Goal: Find specific page/section: Find specific page/section

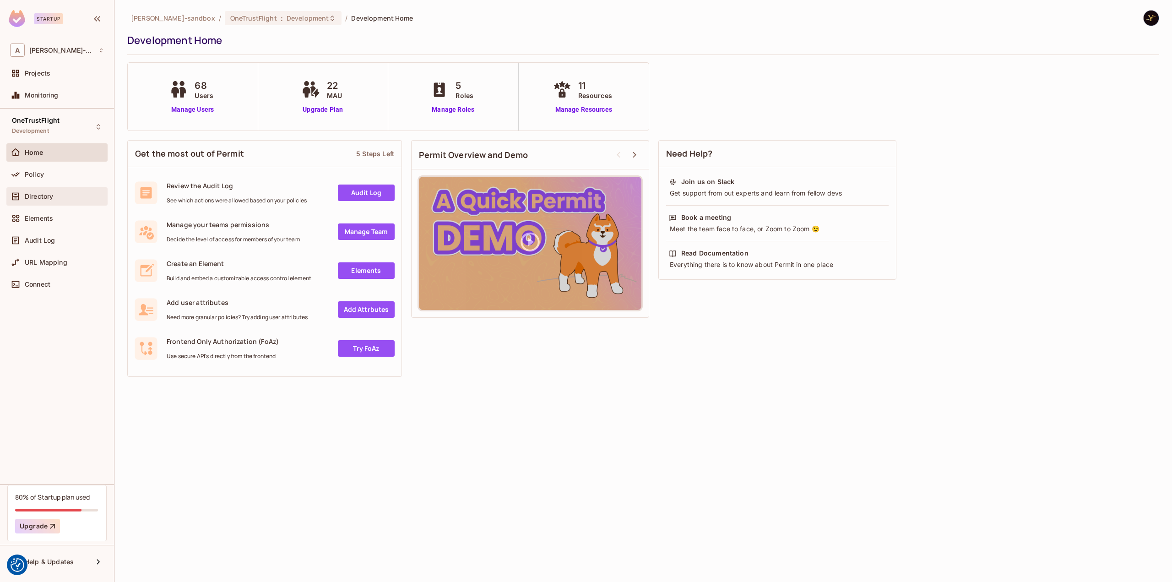
click at [59, 193] on div "Directory" at bounding box center [64, 196] width 79 height 7
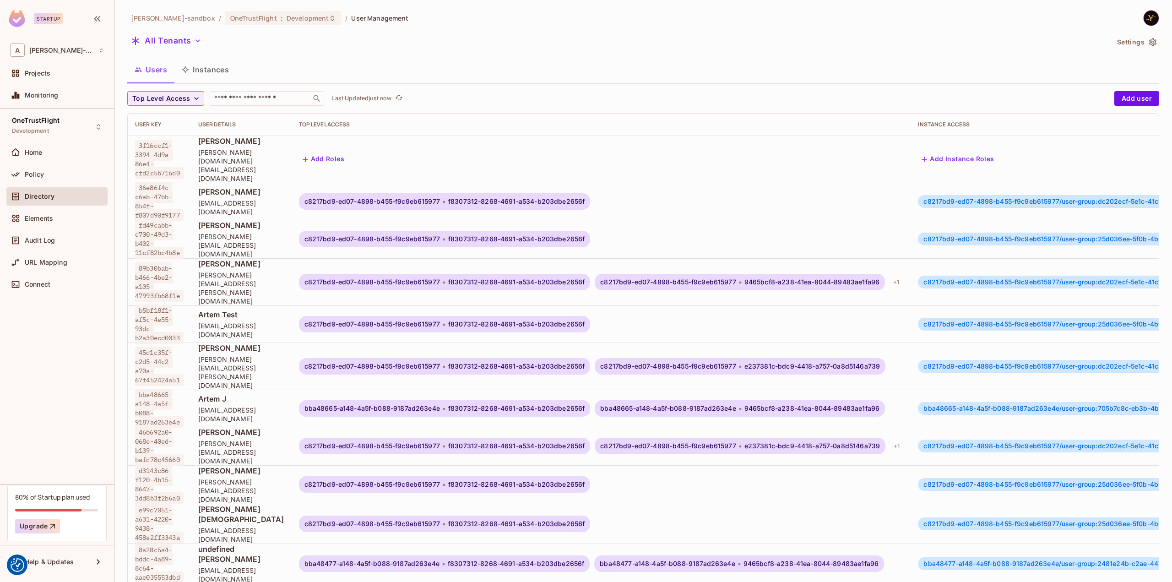
click at [217, 71] on button "Instances" at bounding box center [205, 69] width 62 height 23
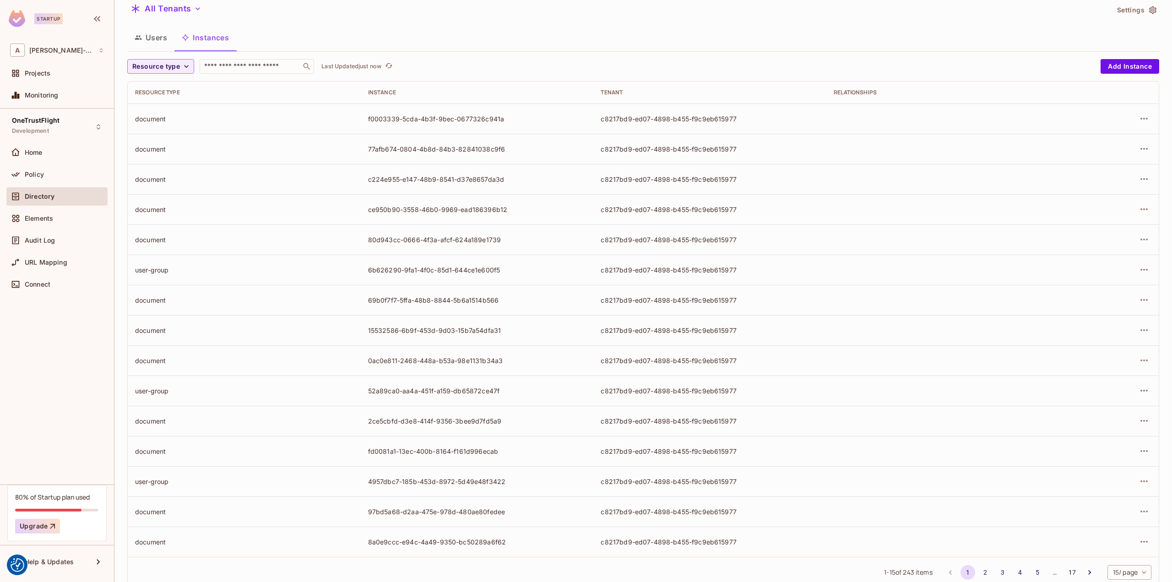
scroll to position [57, 0]
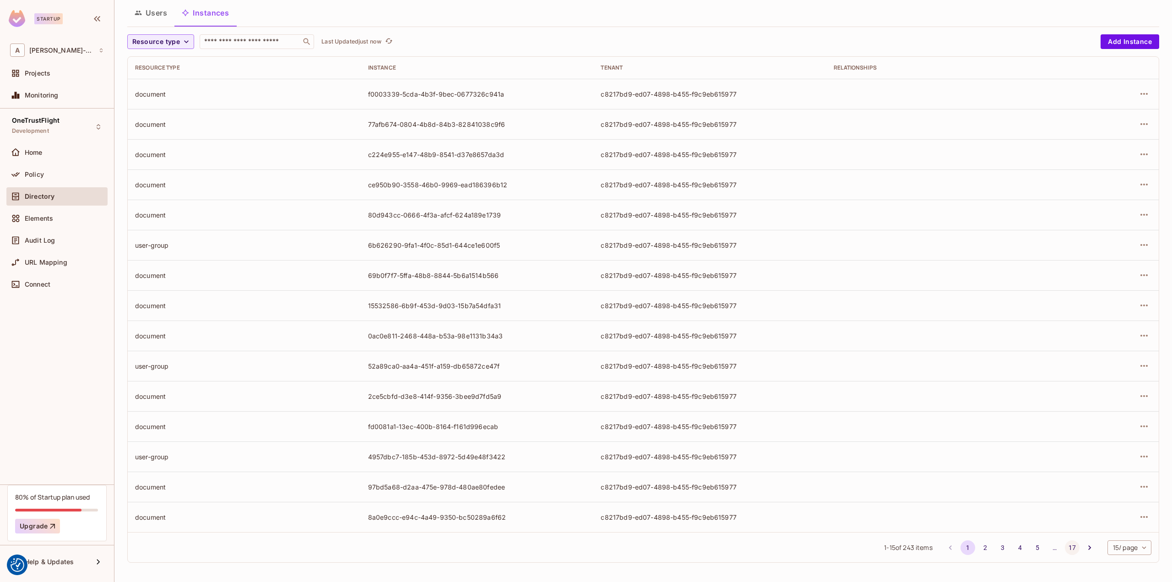
click at [1069, 550] on button "17" at bounding box center [1072, 547] width 15 height 15
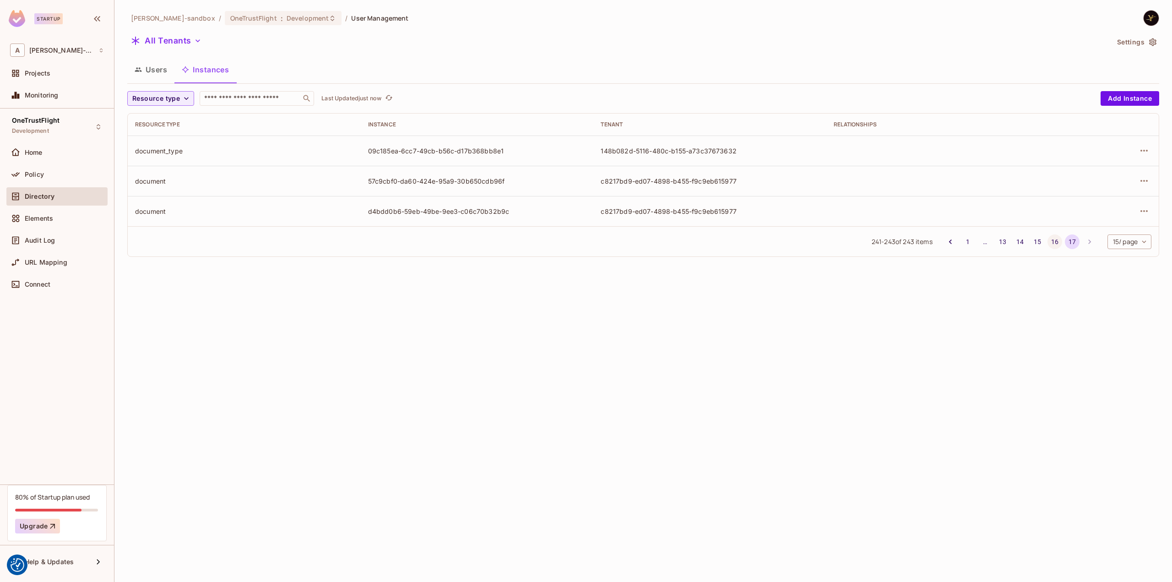
click at [1052, 248] on button "16" at bounding box center [1055, 241] width 15 height 15
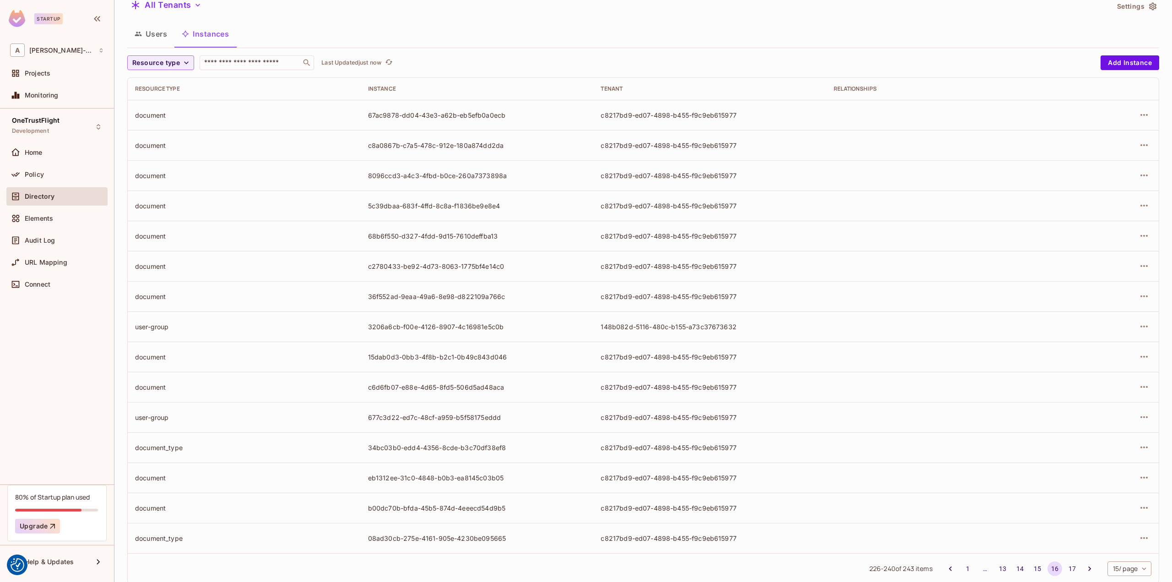
scroll to position [57, 0]
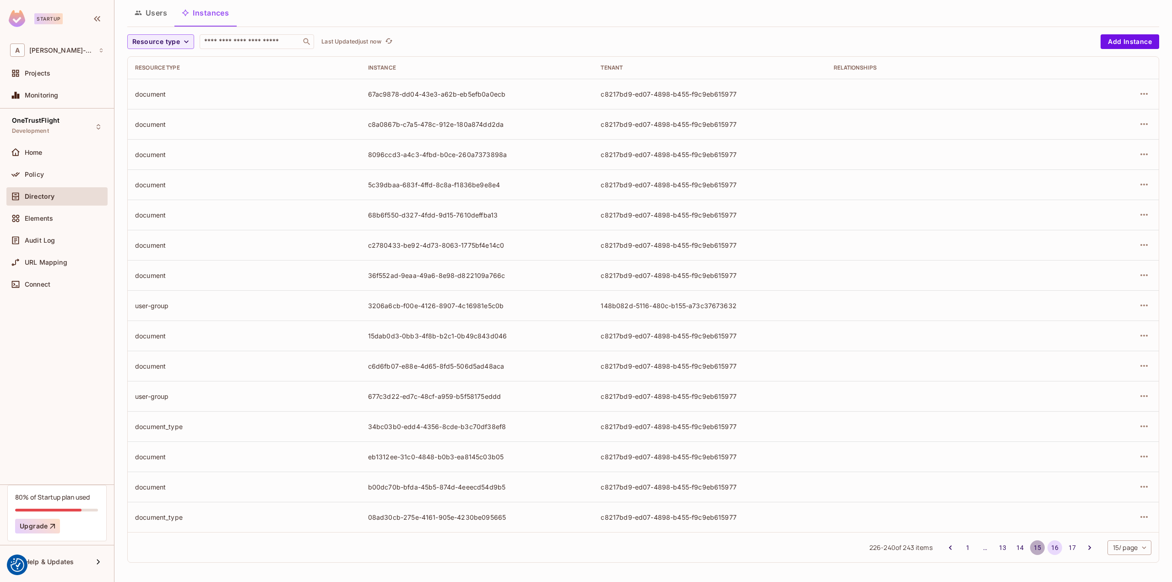
click at [1030, 551] on button "15" at bounding box center [1037, 547] width 15 height 15
click at [1018, 545] on button "14" at bounding box center [1020, 547] width 15 height 15
click at [995, 547] on button "13" at bounding box center [1002, 547] width 15 height 15
click at [995, 546] on button "12" at bounding box center [1002, 547] width 15 height 15
click at [995, 544] on button "11" at bounding box center [1002, 547] width 15 height 15
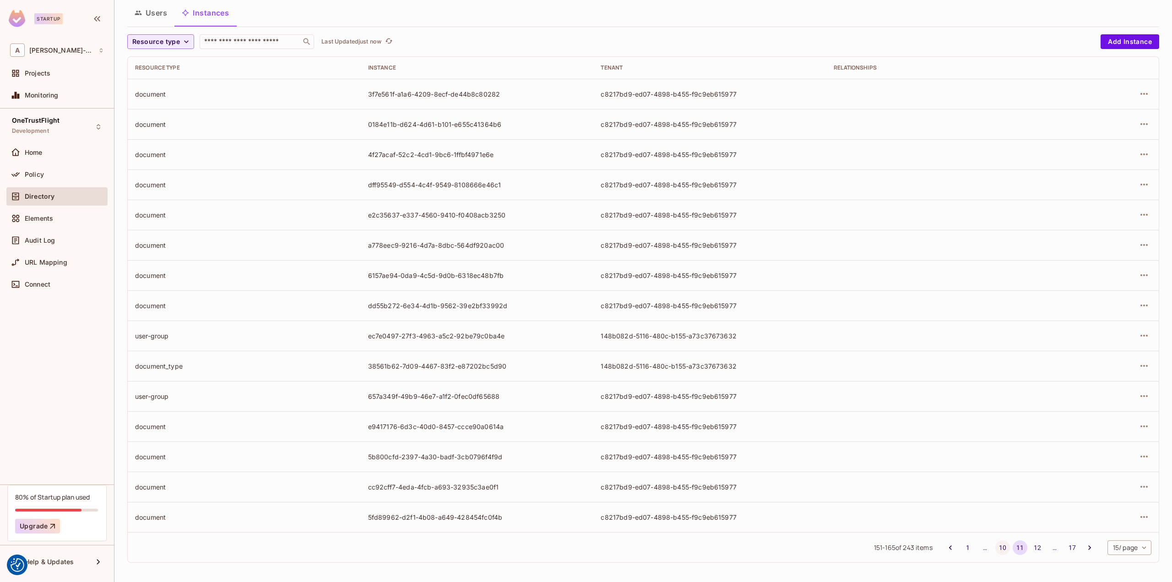
click at [995, 547] on button "10" at bounding box center [1002, 547] width 15 height 15
click at [995, 545] on button "9" at bounding box center [1002, 547] width 15 height 15
click at [995, 548] on button "8" at bounding box center [1002, 547] width 15 height 15
click at [995, 548] on button "7" at bounding box center [1002, 547] width 15 height 15
click at [995, 544] on button "6" at bounding box center [1002, 547] width 15 height 15
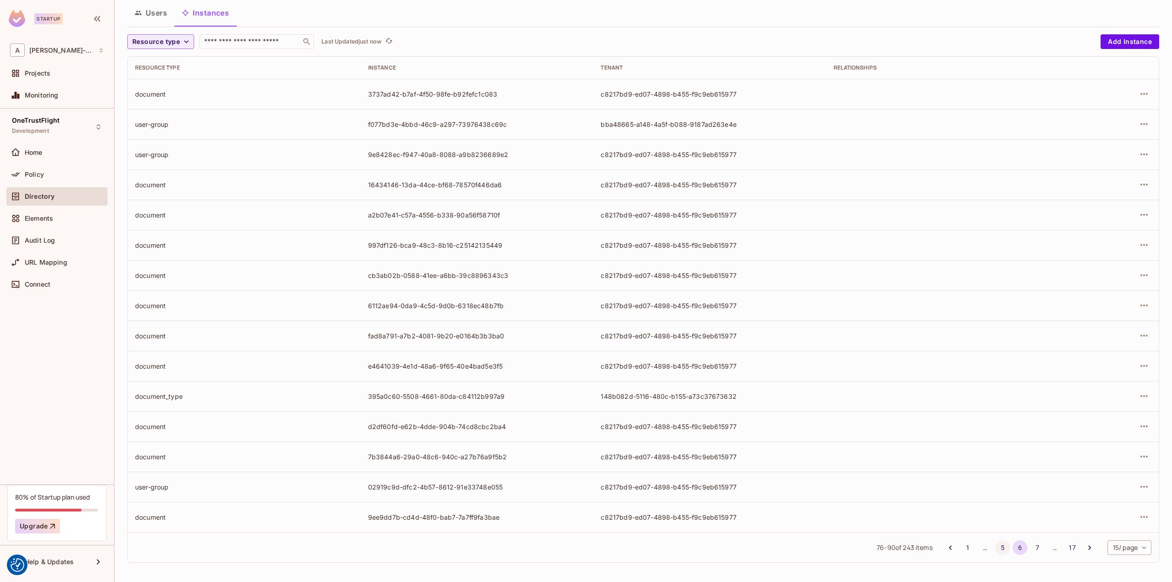
click at [995, 545] on button "5" at bounding box center [1002, 547] width 15 height 15
click at [995, 548] on button "4" at bounding box center [1002, 547] width 15 height 15
click at [995, 549] on button "3" at bounding box center [1002, 547] width 15 height 15
click at [980, 549] on button "2" at bounding box center [985, 547] width 15 height 15
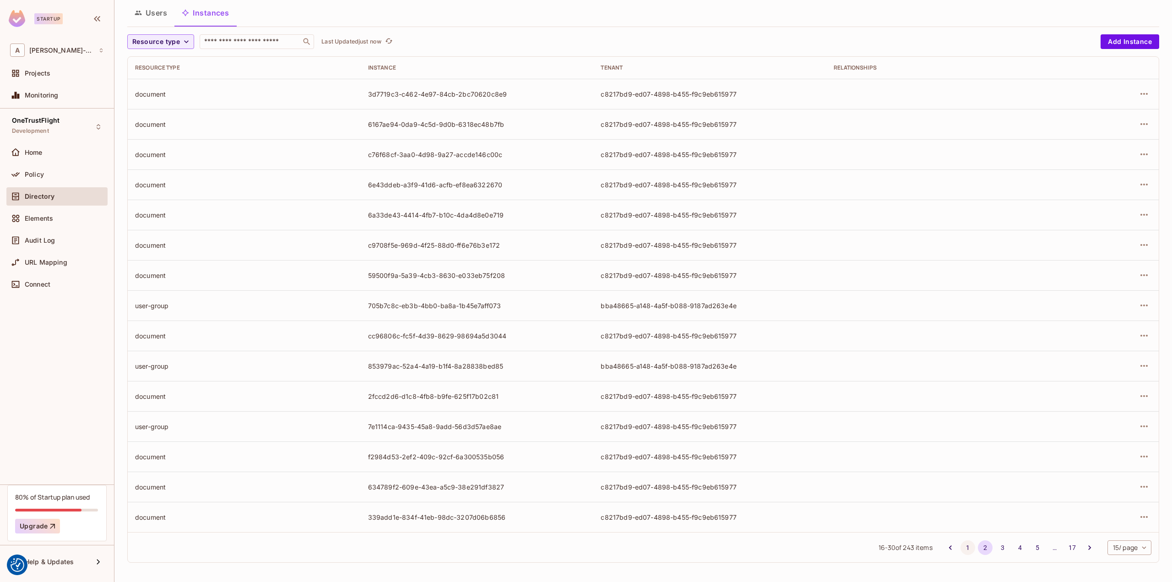
click at [961, 550] on button "1" at bounding box center [968, 547] width 15 height 15
click at [33, 174] on span "Policy" at bounding box center [34, 174] width 19 height 7
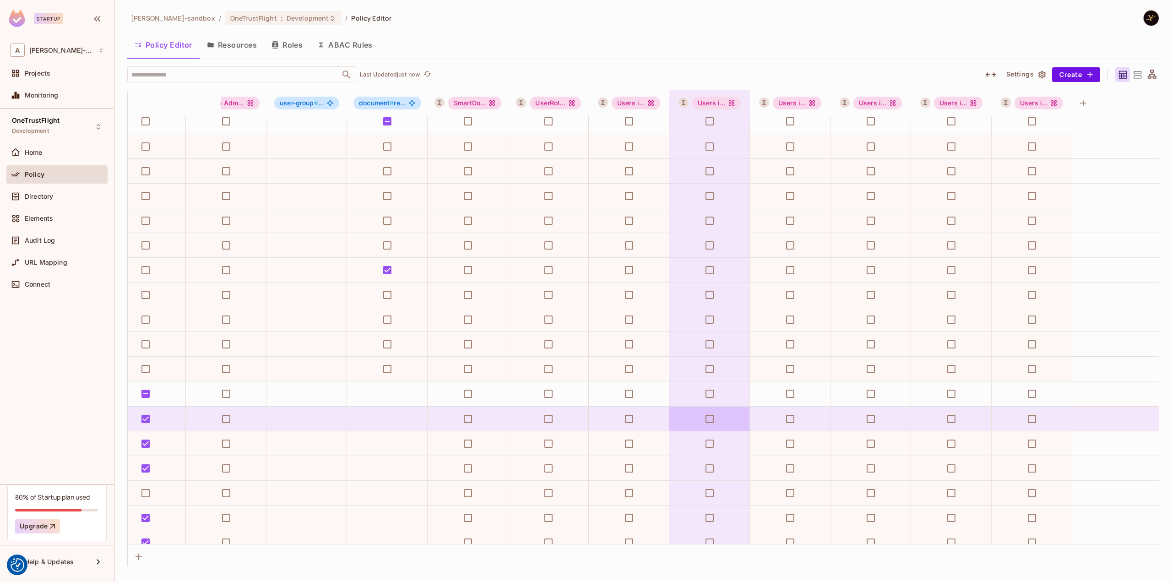
scroll to position [1, 196]
